Goal: Information Seeking & Learning: Learn about a topic

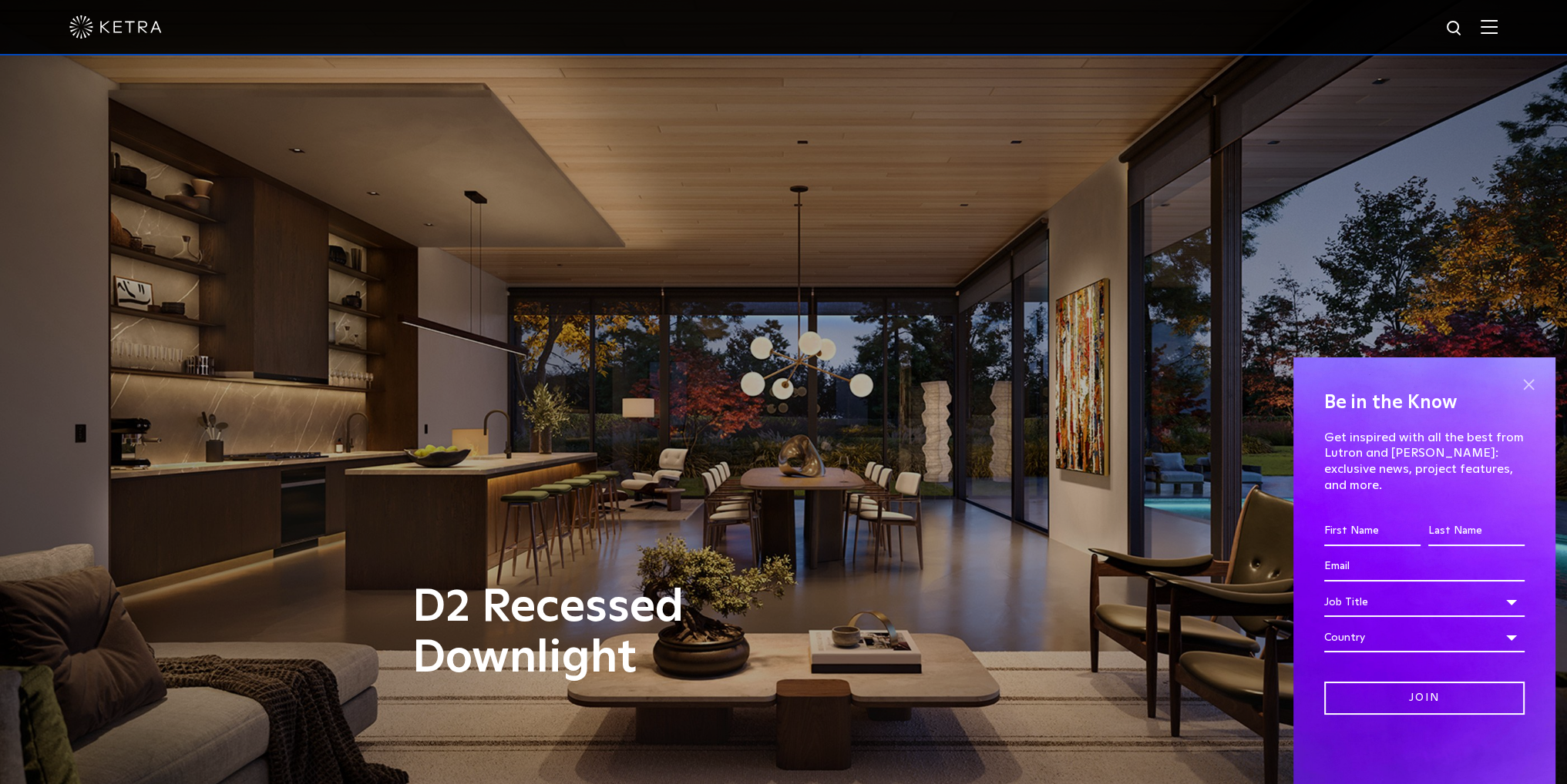
click at [1524, 395] on span at bounding box center [1527, 384] width 23 height 23
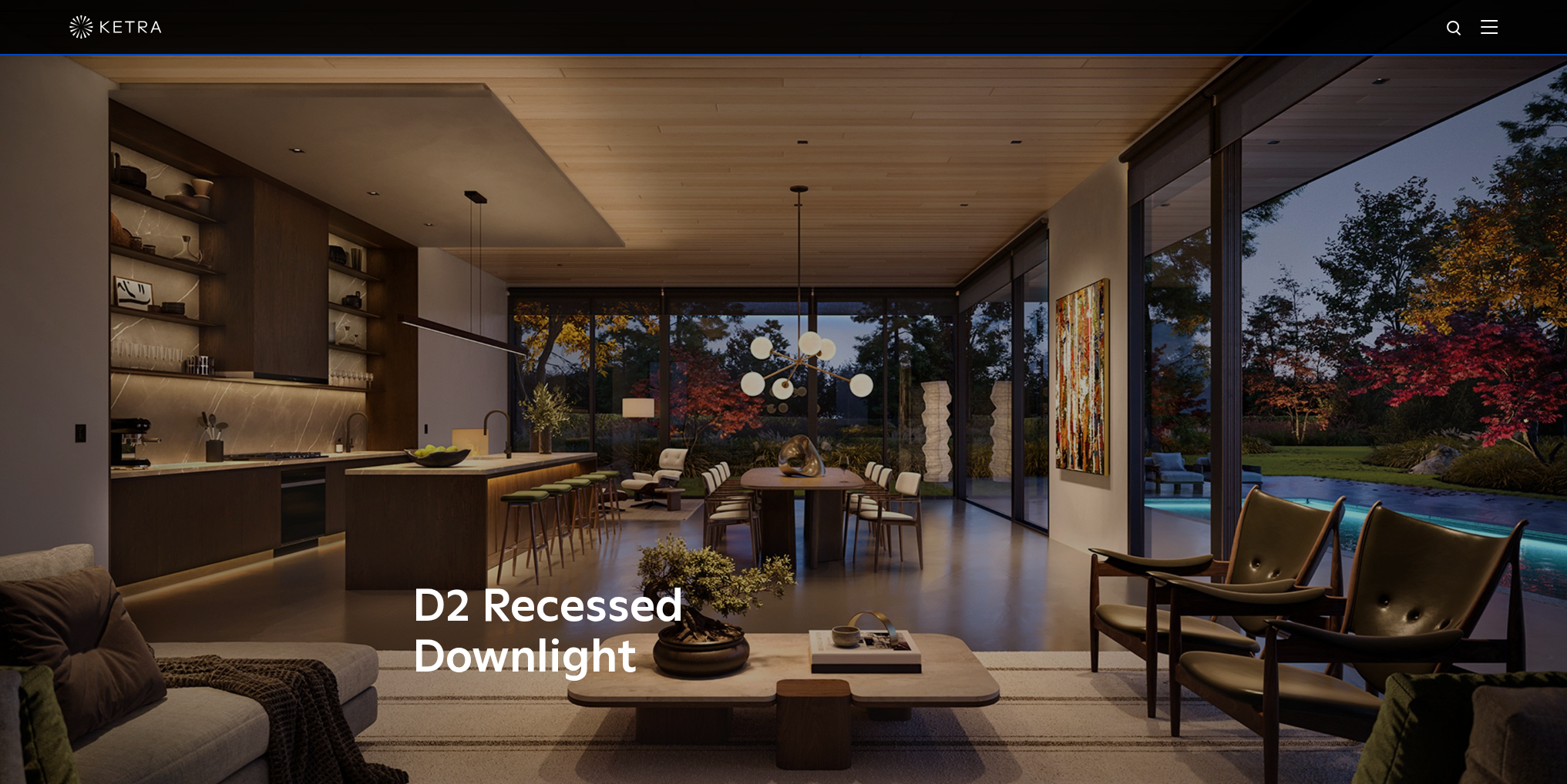
click at [1498, 21] on img at bounding box center [1489, 26] width 17 height 15
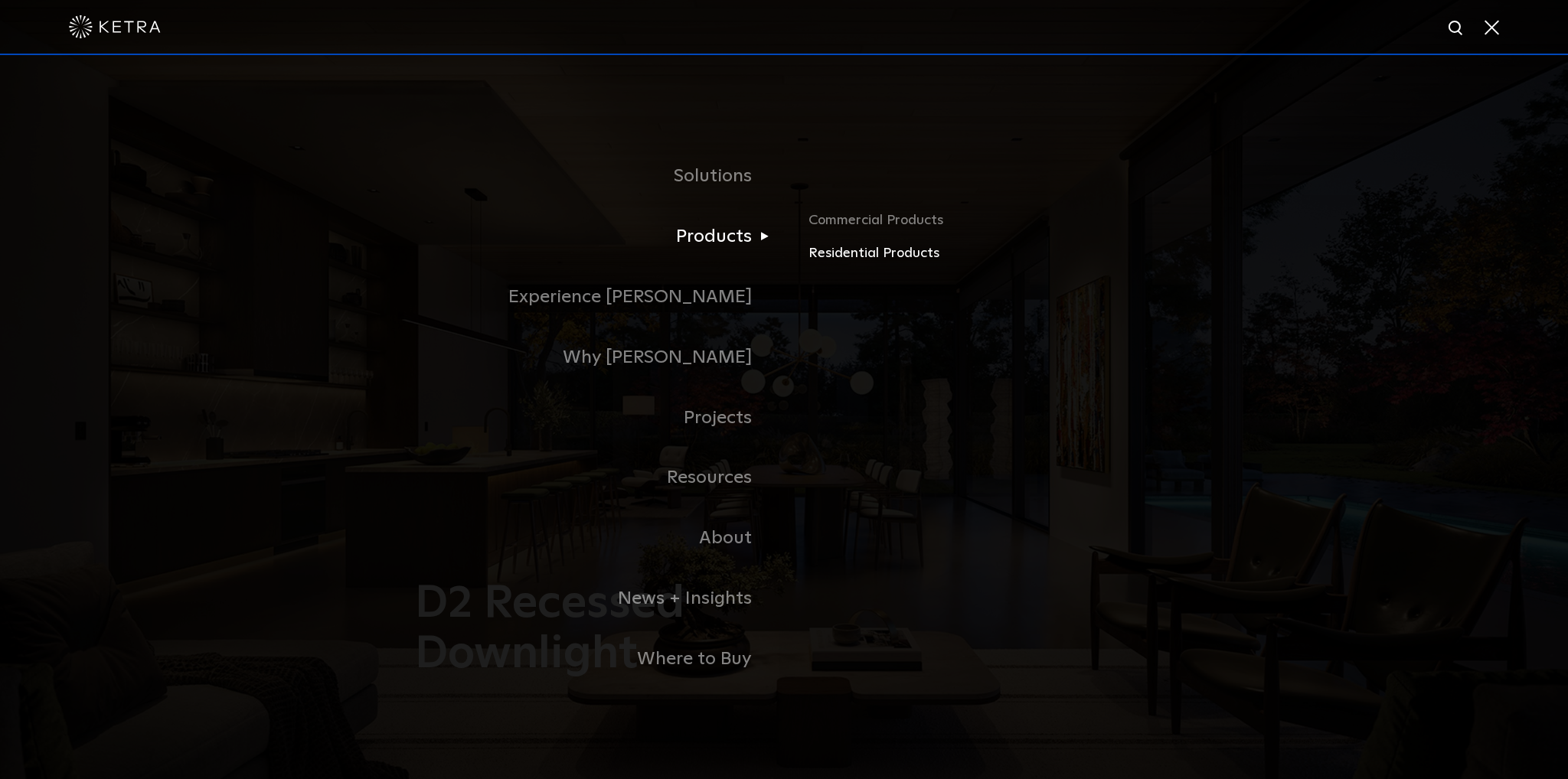
click at [865, 250] on link "Residential Products" at bounding box center [987, 253] width 359 height 23
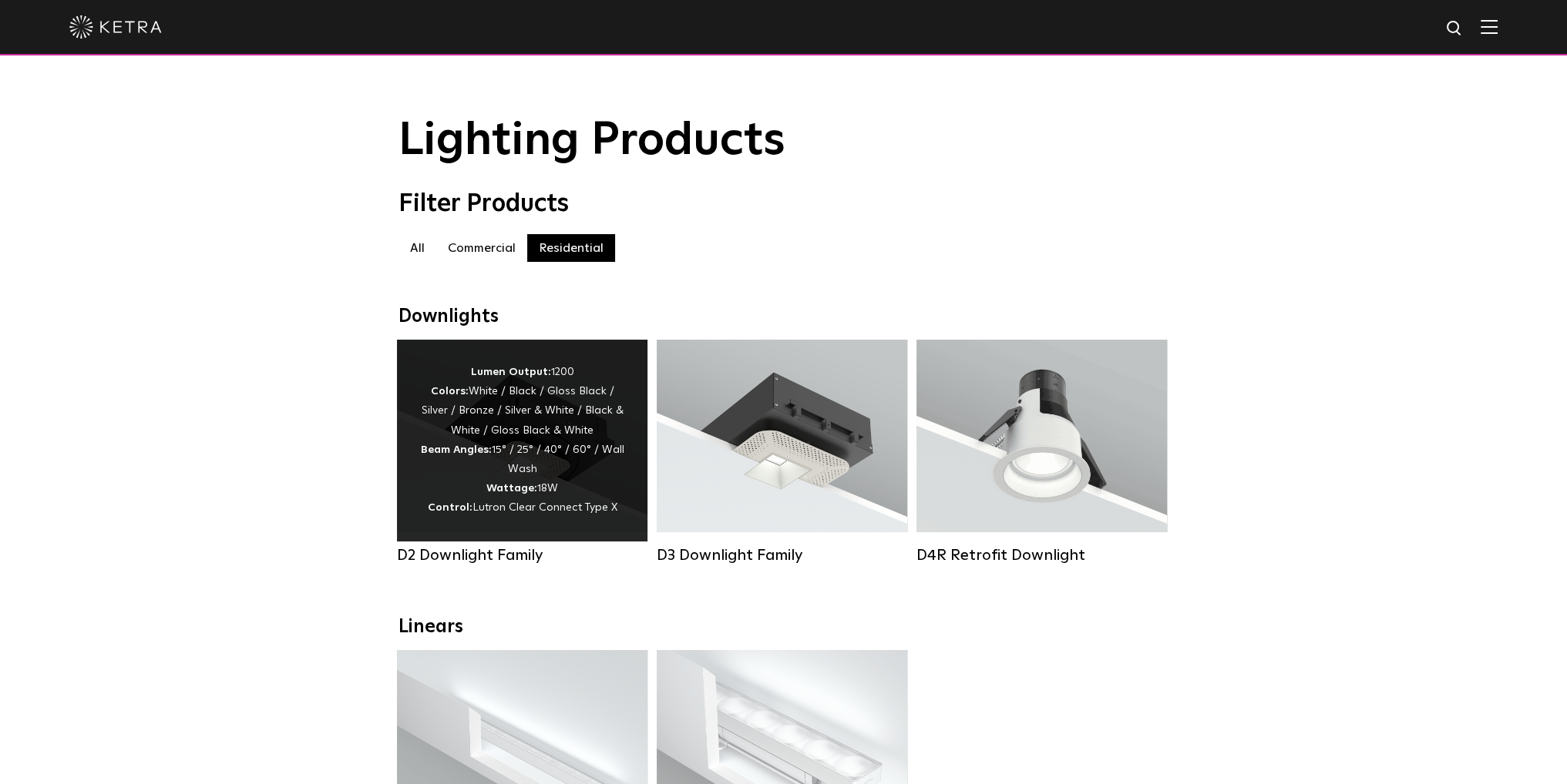
click at [456, 499] on div "Lumen Output: 1200 Colors: White / Black / Gloss Black / Silver / Bronze / Silv…" at bounding box center [522, 440] width 204 height 155
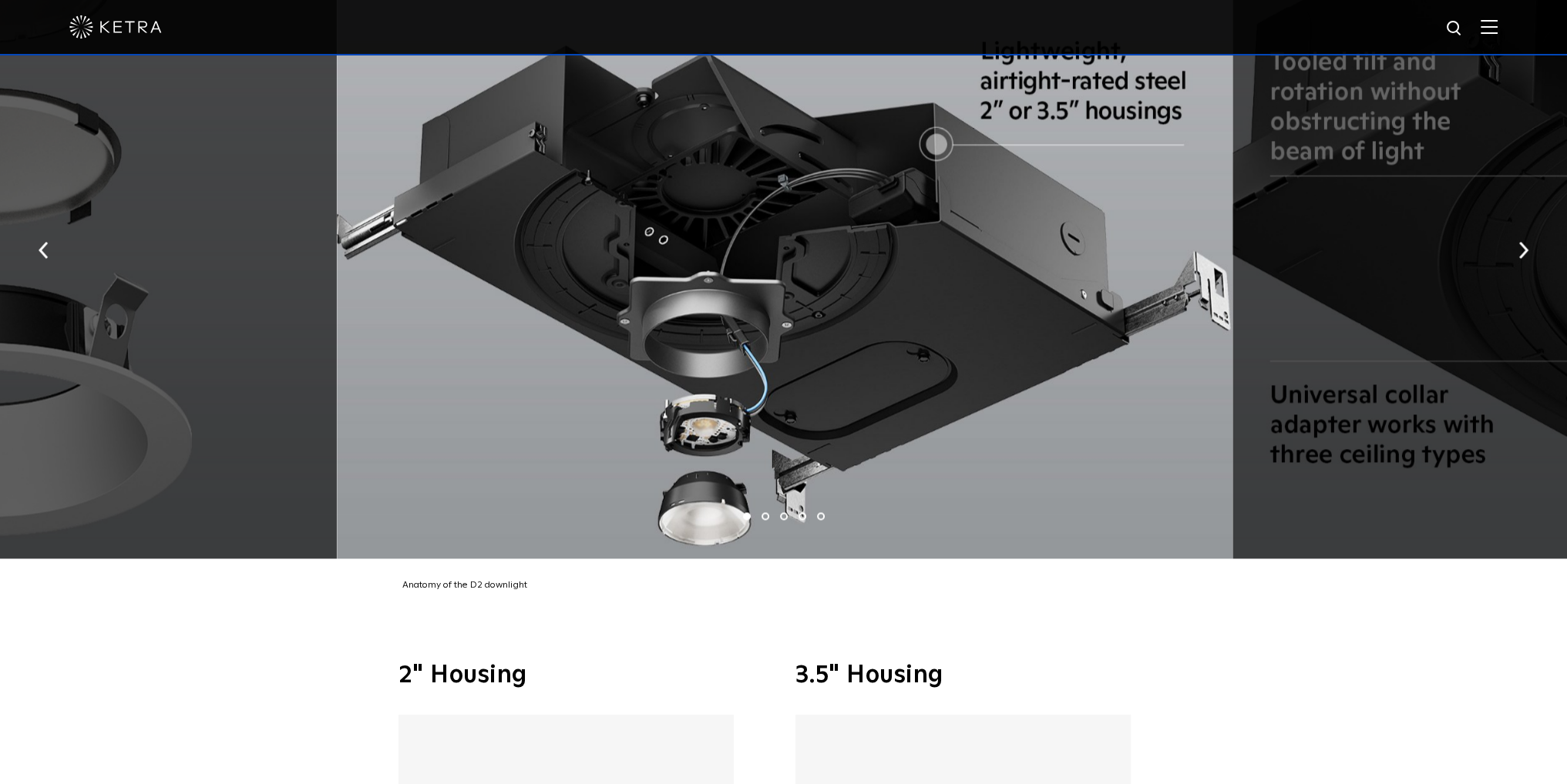
scroll to position [3081, 0]
